Goal: Navigation & Orientation: Find specific page/section

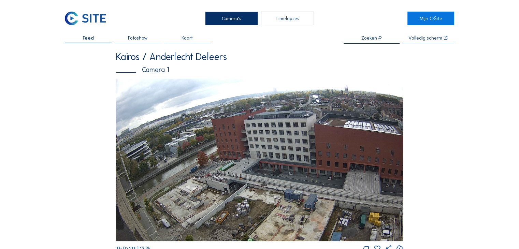
click at [363, 42] on div "Zoeken" at bounding box center [372, 39] width 56 height 8
click at [374, 37] on input "text" at bounding box center [372, 37] width 56 height 5
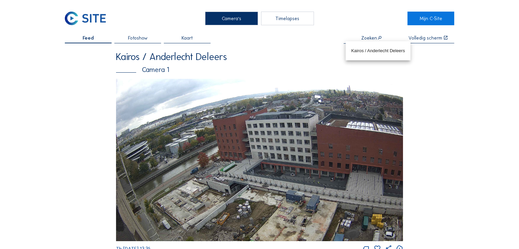
click at [371, 39] on input "text" at bounding box center [372, 37] width 56 height 5
click at [379, 38] on input "text" at bounding box center [372, 37] width 56 height 5
click at [266, 55] on div "Kairos / Anderlecht Deleers" at bounding box center [259, 57] width 287 height 10
click at [141, 39] on span "Fotoshow" at bounding box center [138, 37] width 20 height 5
